Goal: Task Accomplishment & Management: Manage account settings

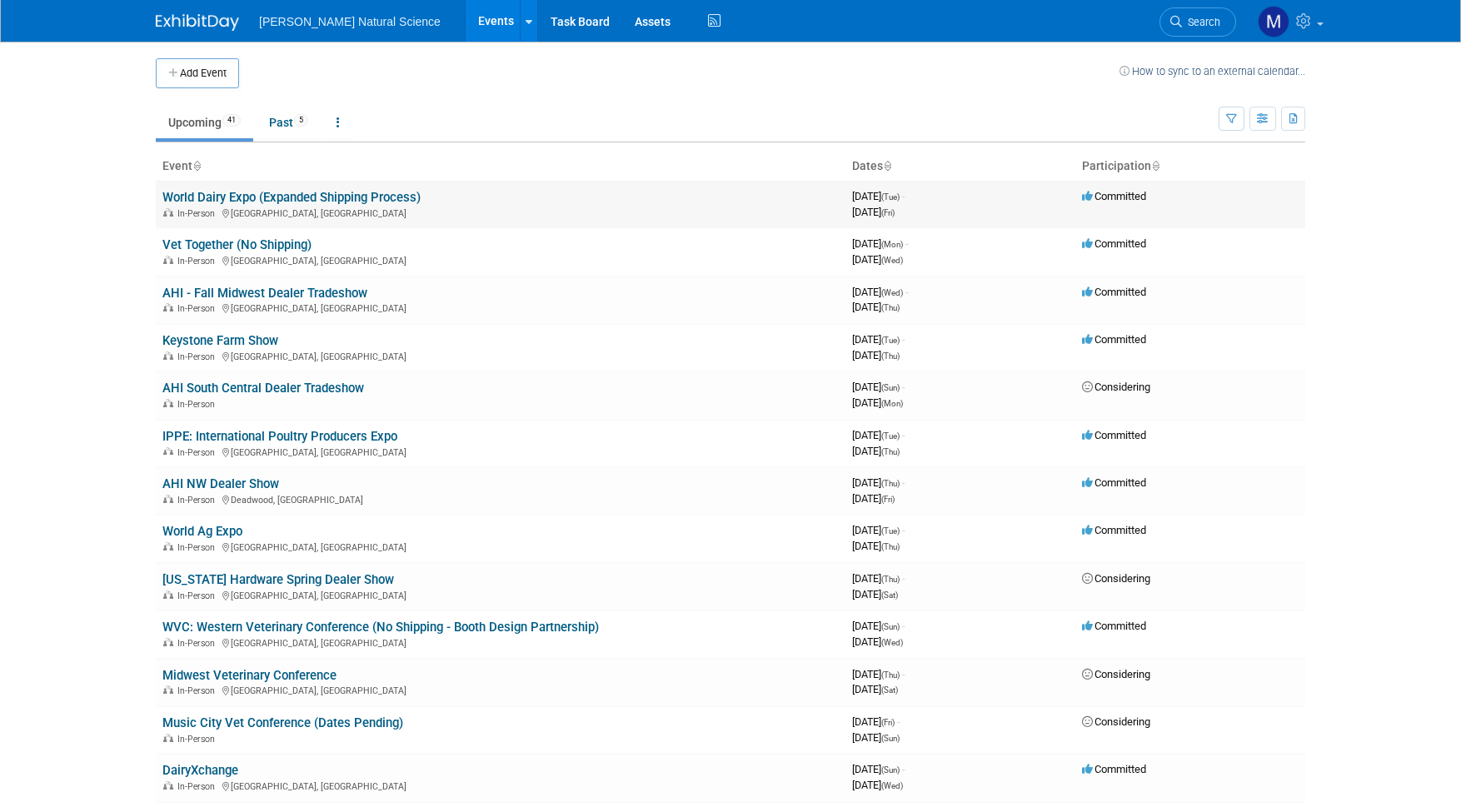
click at [285, 187] on td "World Dairy Expo (Expanded Shipping Process) In-Person [GEOGRAPHIC_DATA], [GEOG…" at bounding box center [500, 204] width 690 height 47
click at [302, 197] on link "World Dairy Expo (Expanded Shipping Process)" at bounding box center [292, 196] width 258 height 15
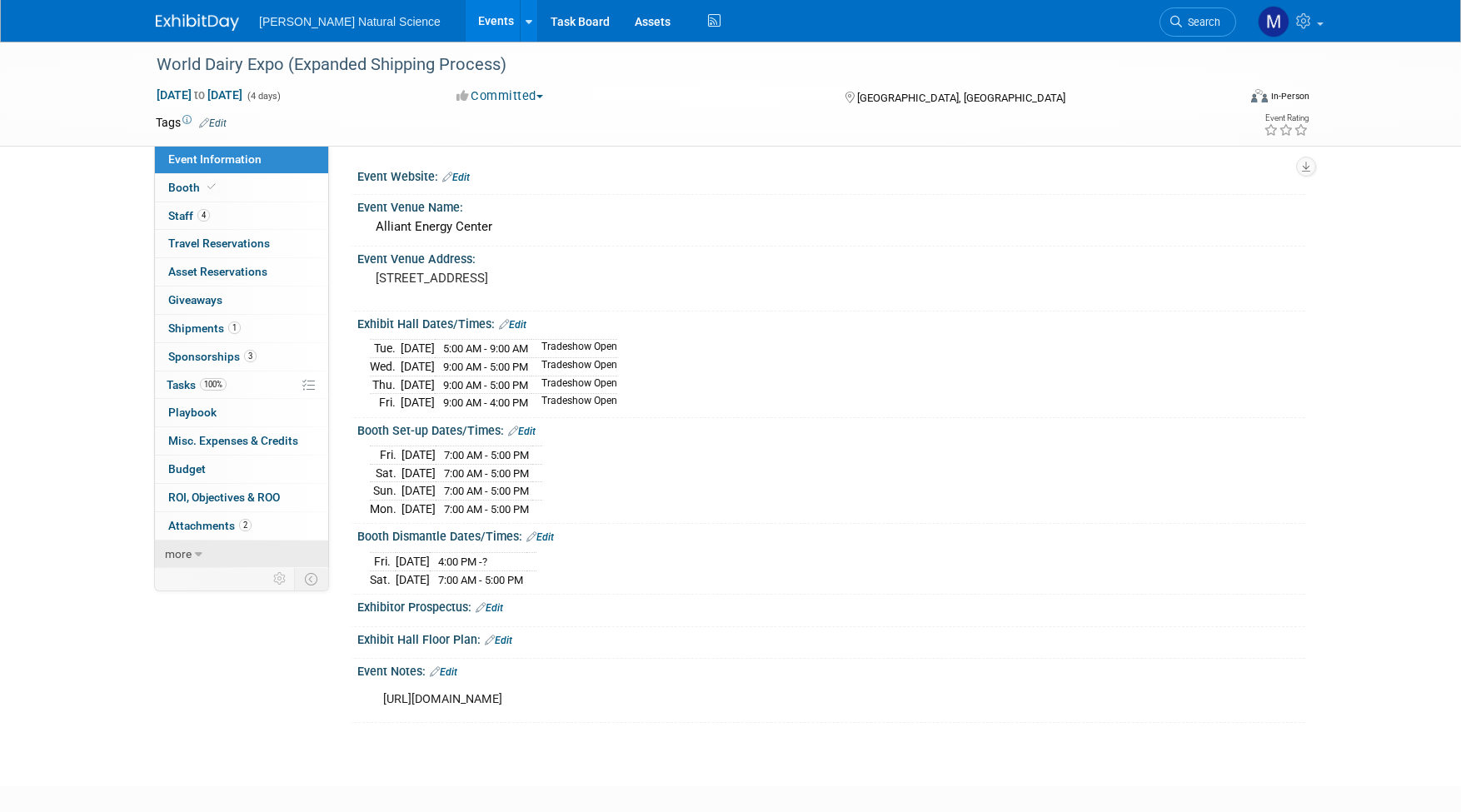
click at [193, 543] on link "more" at bounding box center [241, 555] width 173 height 28
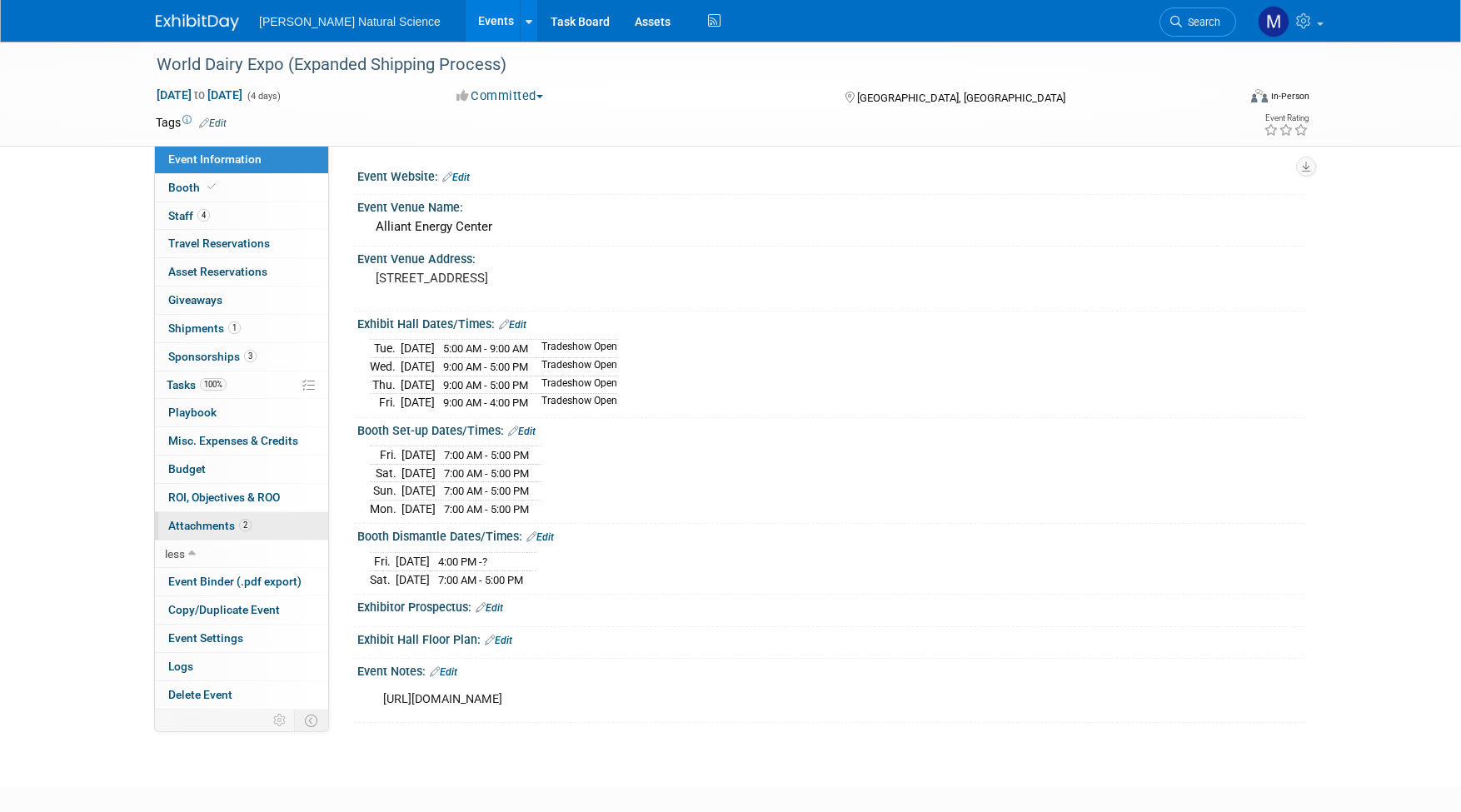
click at [196, 525] on span "Attachments 2" at bounding box center [209, 524] width 84 height 13
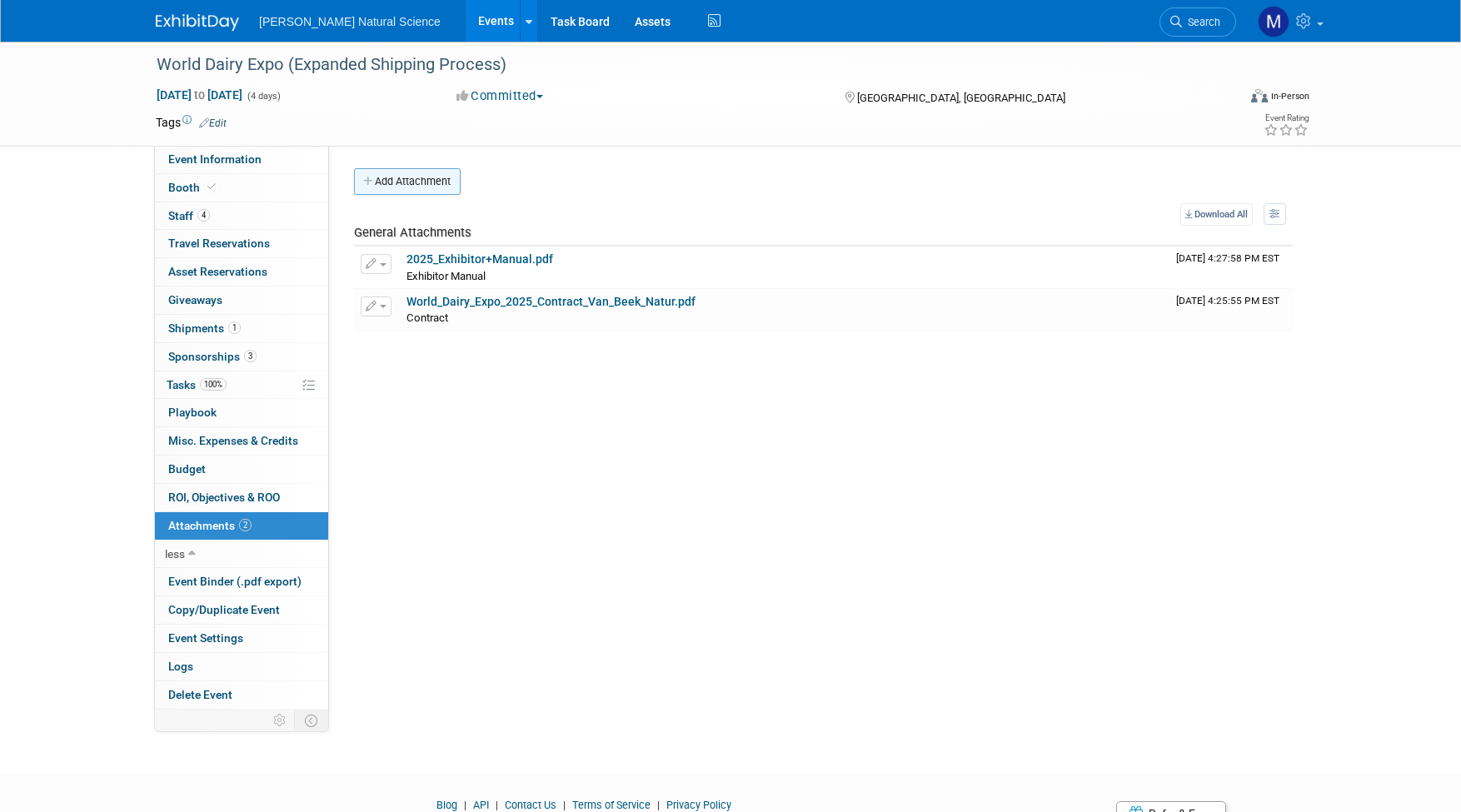
click at [404, 182] on button "Add Attachment" at bounding box center [407, 181] width 107 height 27
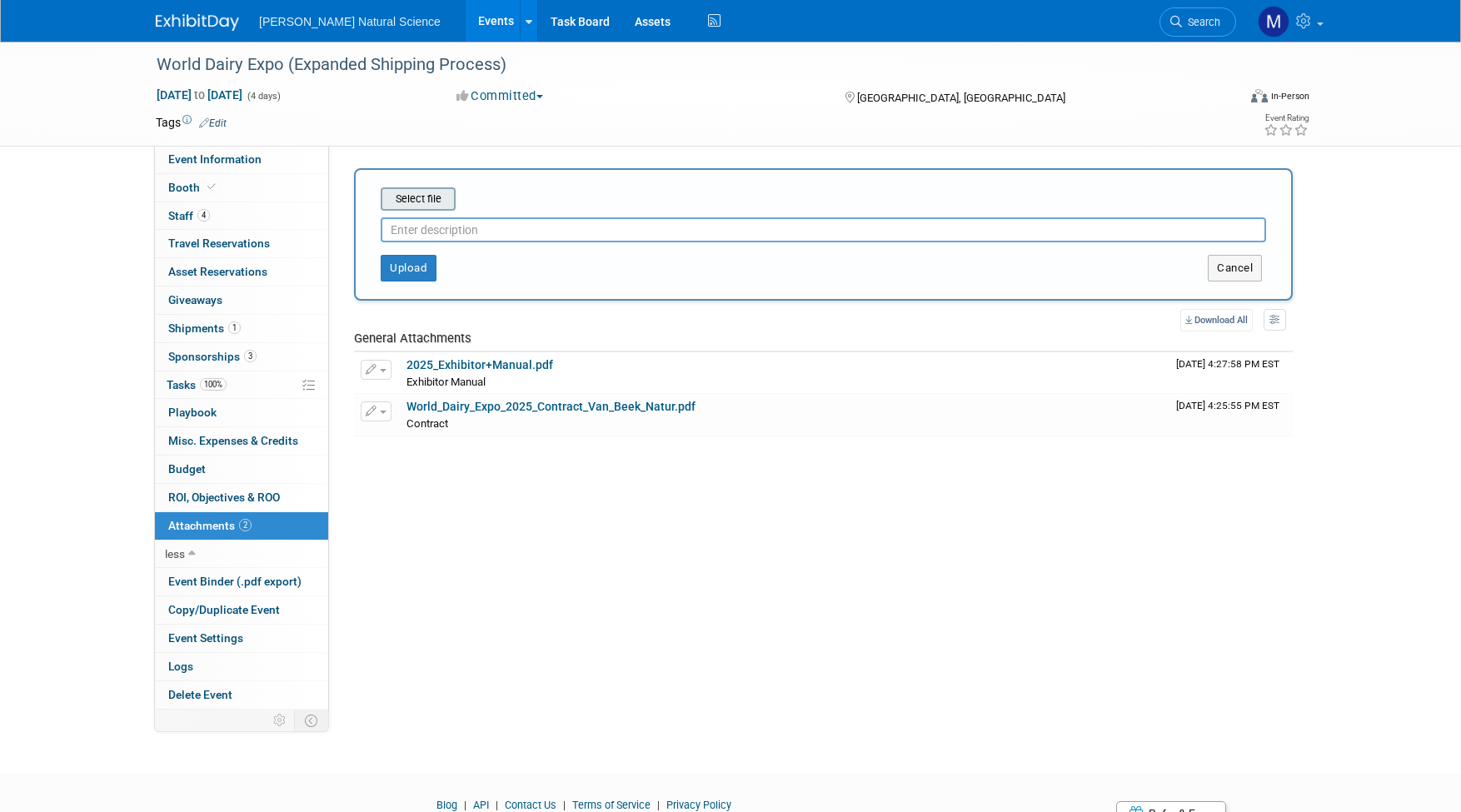
click at [409, 196] on input "file" at bounding box center [355, 199] width 198 height 20
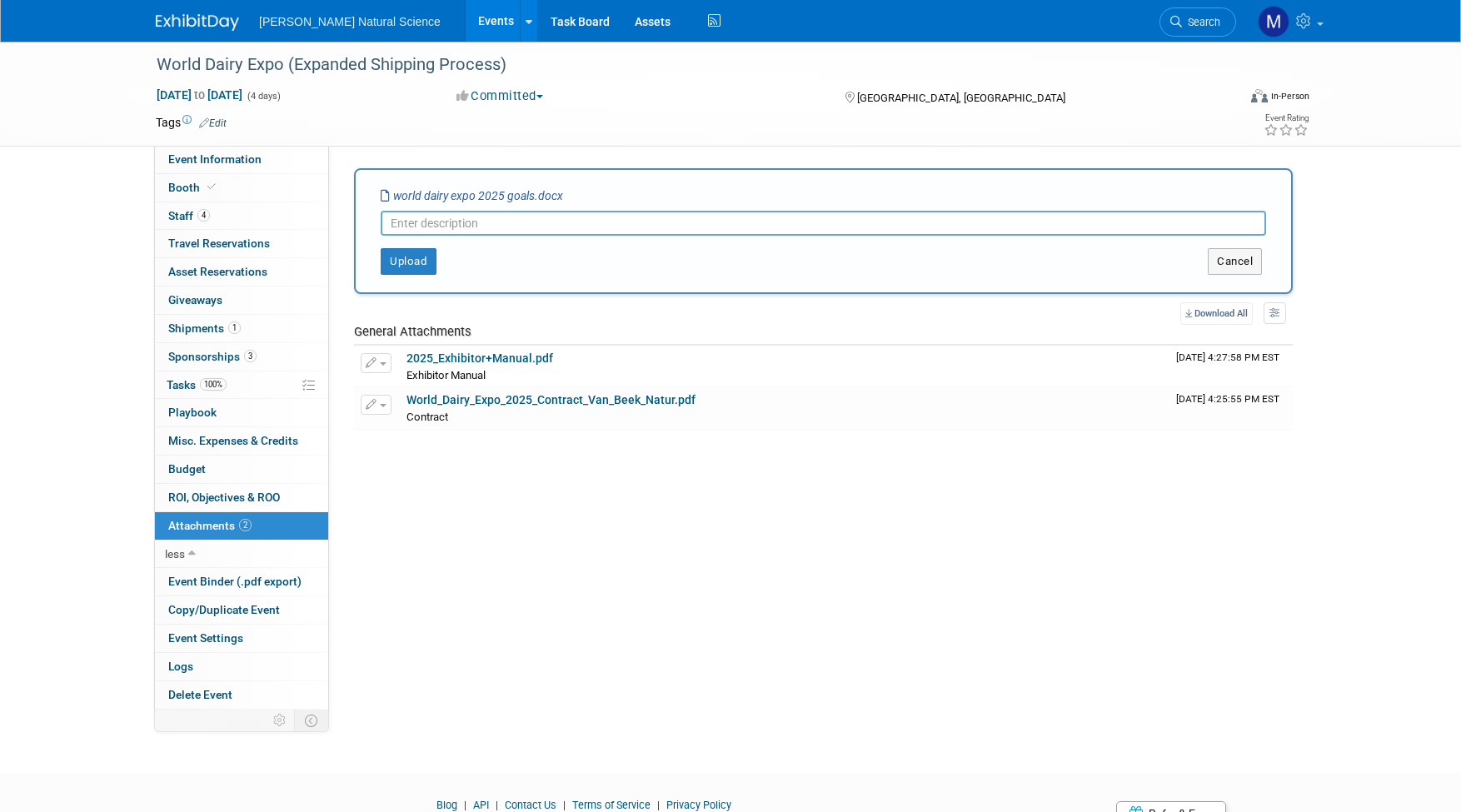
click at [494, 218] on input "text" at bounding box center [824, 223] width 886 height 25
type input "Goals going in"
click at [411, 260] on button "Upload" at bounding box center [408, 261] width 56 height 27
